Goal: Information Seeking & Learning: Learn about a topic

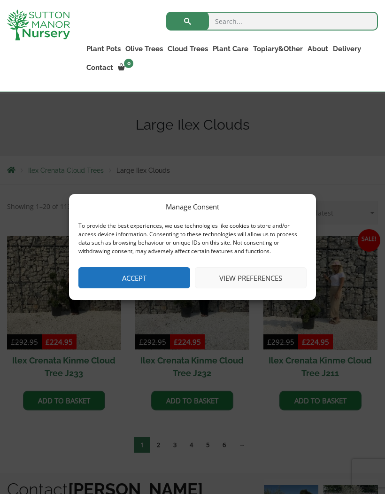
scroll to position [133, 0]
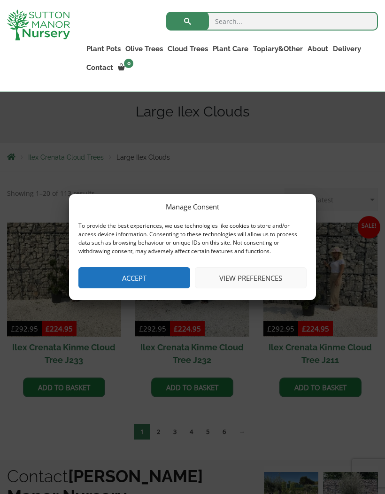
click at [107, 288] on button "Accept" at bounding box center [134, 277] width 112 height 21
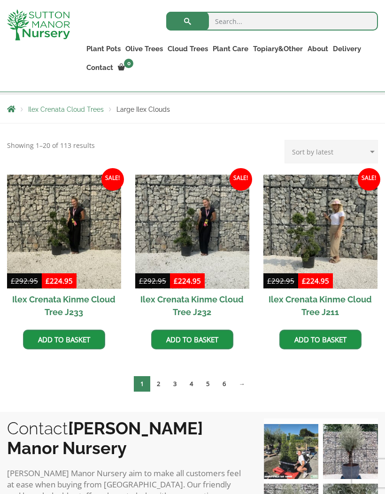
scroll to position [179, 0]
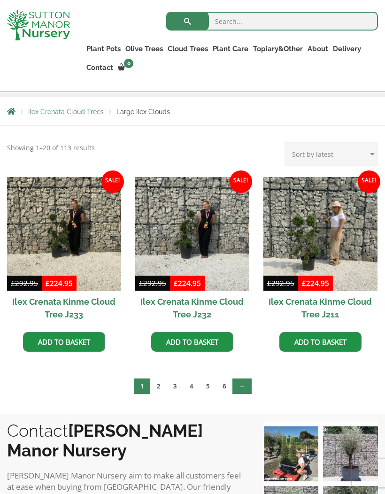
click at [249, 390] on link "→" at bounding box center [241, 385] width 19 height 15
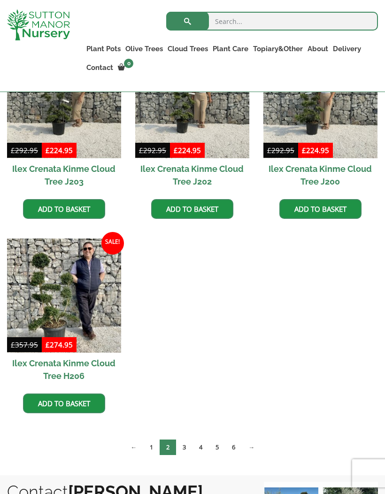
scroll to position [506, 0]
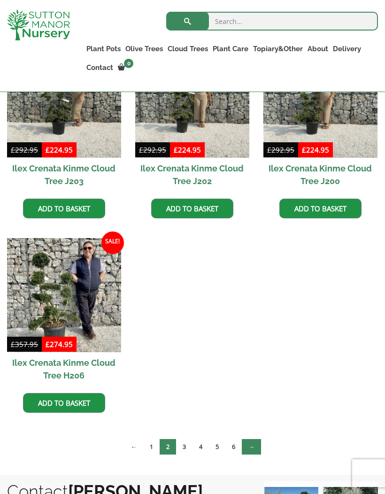
click at [256, 446] on link "→" at bounding box center [251, 446] width 19 height 15
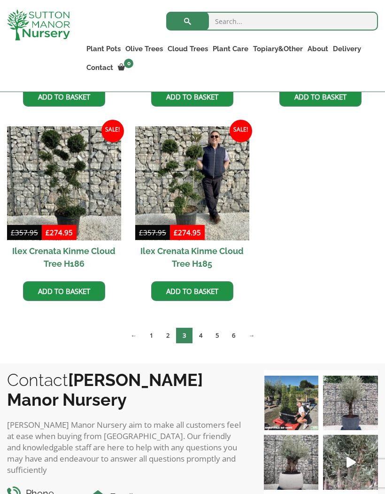
scroll to position [426, 0]
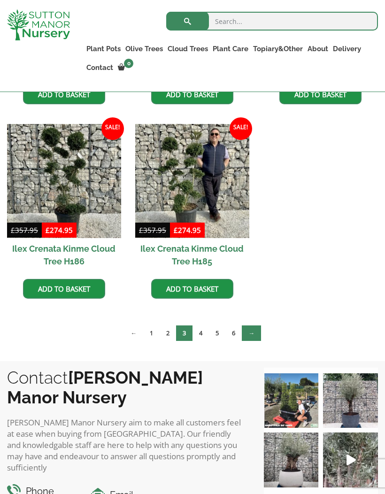
click at [259, 336] on link "→" at bounding box center [251, 332] width 19 height 15
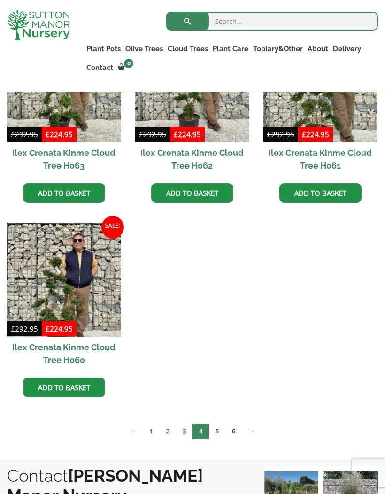
scroll to position [533, 0]
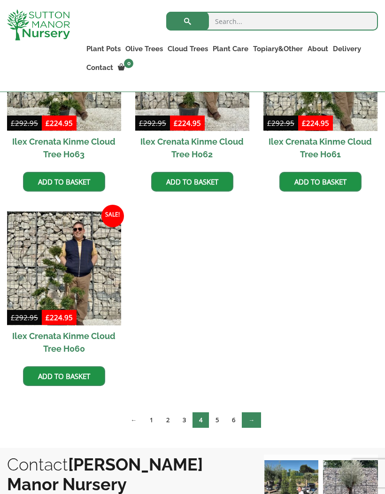
click at [258, 419] on link "→" at bounding box center [251, 419] width 19 height 15
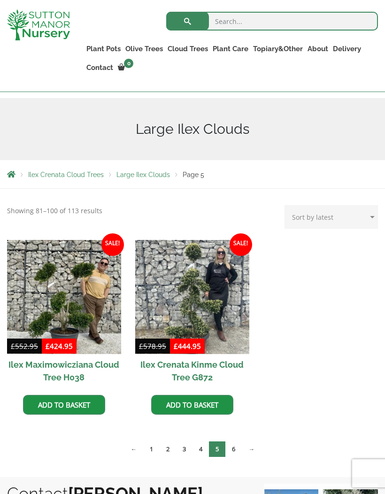
scroll to position [130, 0]
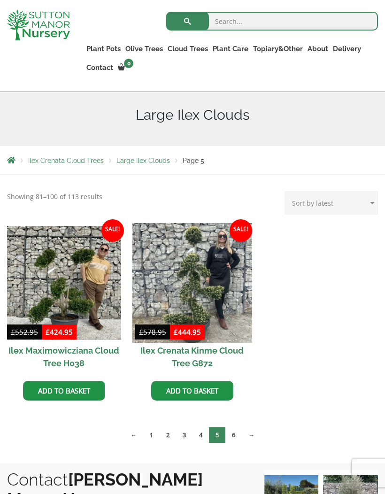
click at [229, 301] on img at bounding box center [192, 283] width 120 height 120
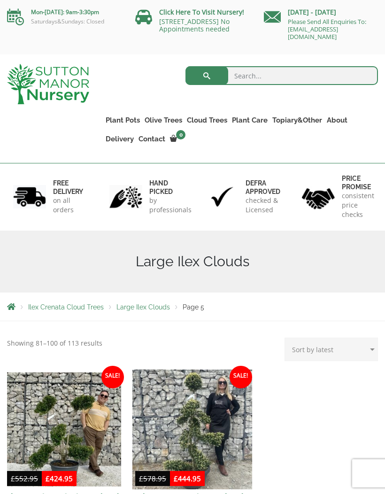
scroll to position [163, 0]
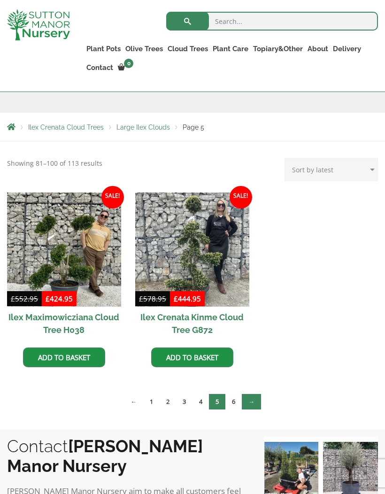
click at [260, 403] on link "→" at bounding box center [251, 401] width 19 height 15
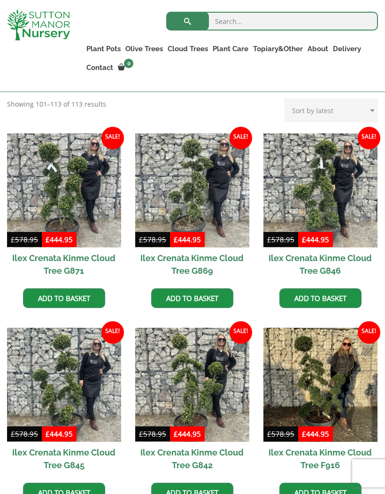
scroll to position [211, 0]
